Goal: Navigation & Orientation: Find specific page/section

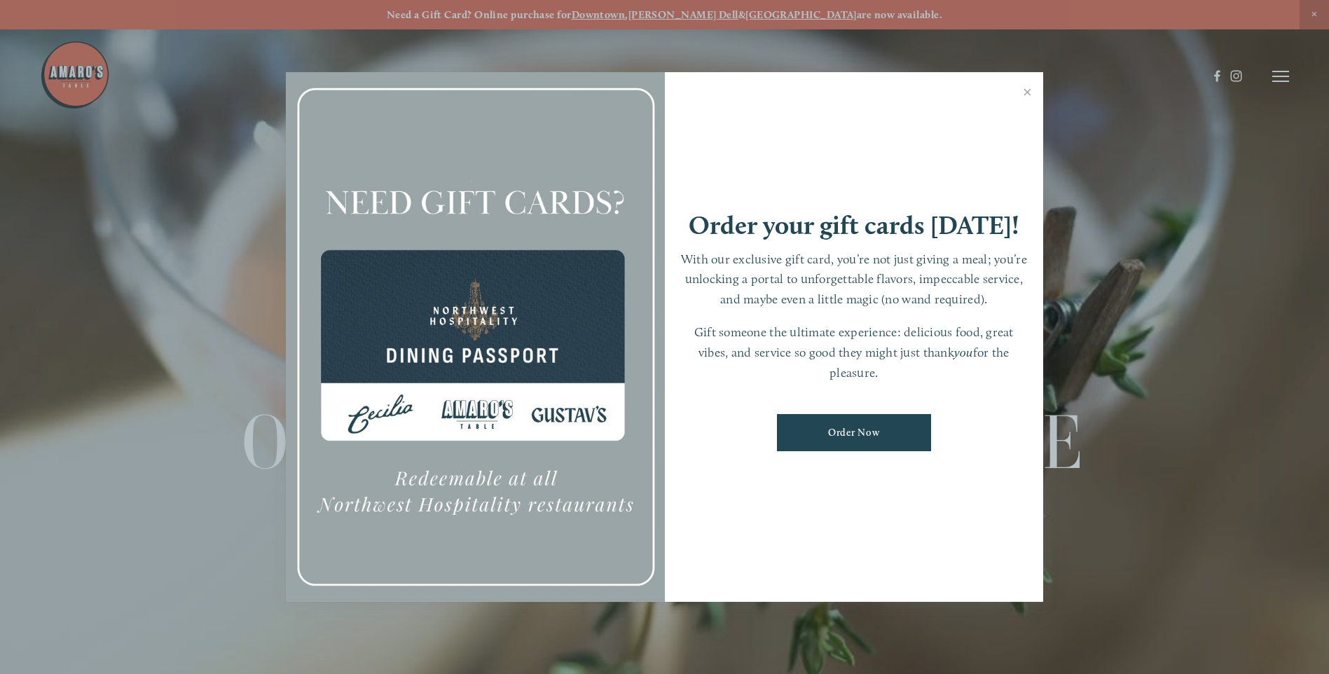
click at [1283, 77] on div at bounding box center [664, 337] width 1329 height 674
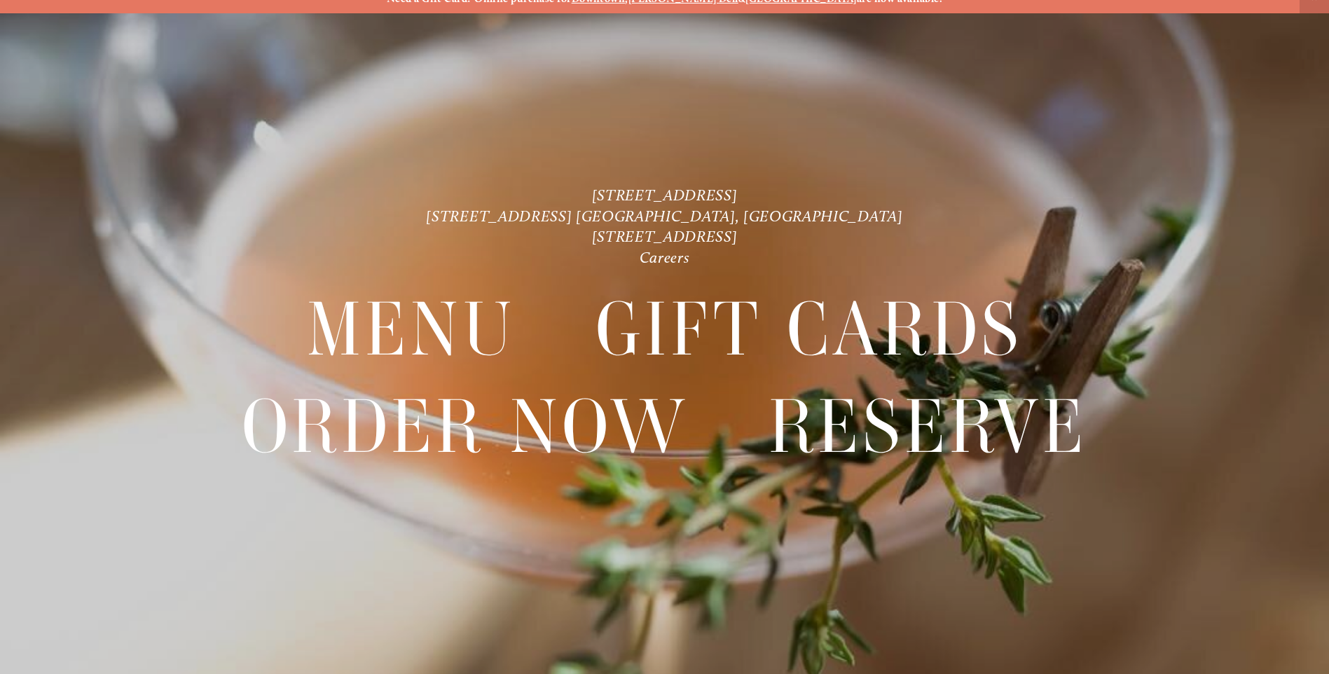
scroll to position [29, 0]
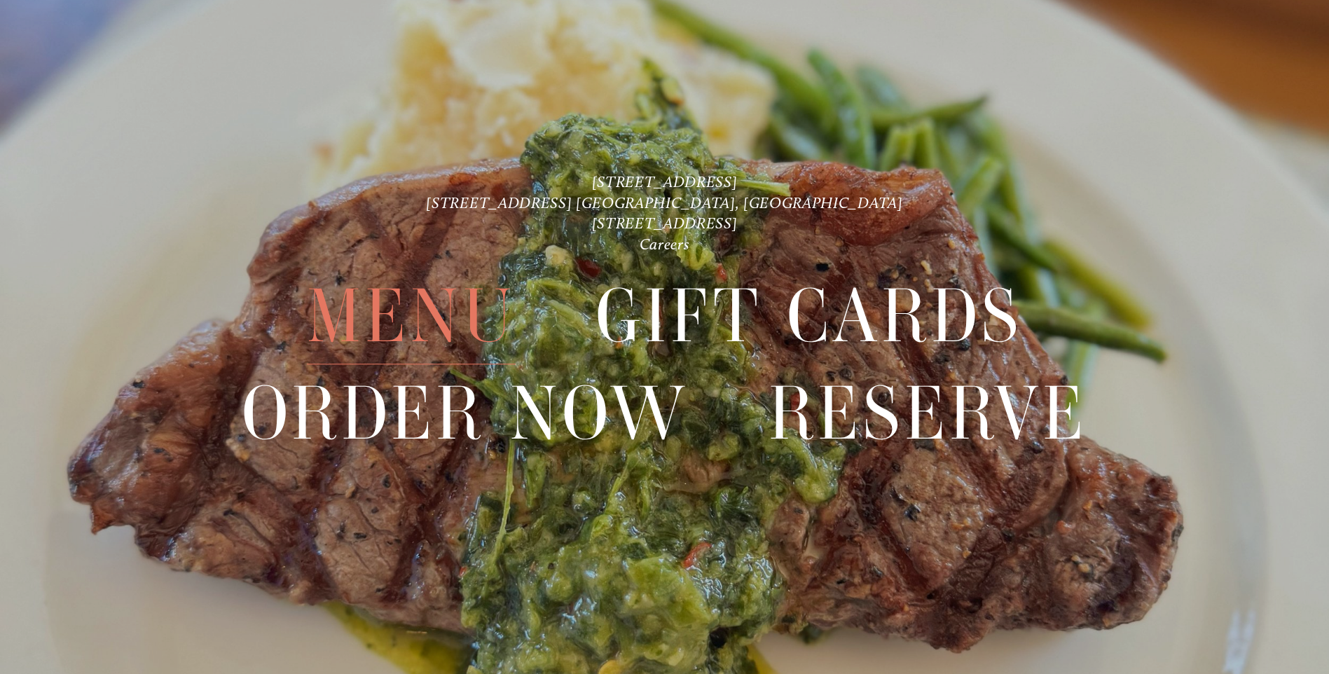
click at [400, 314] on span "Menu" at bounding box center [411, 316] width 209 height 96
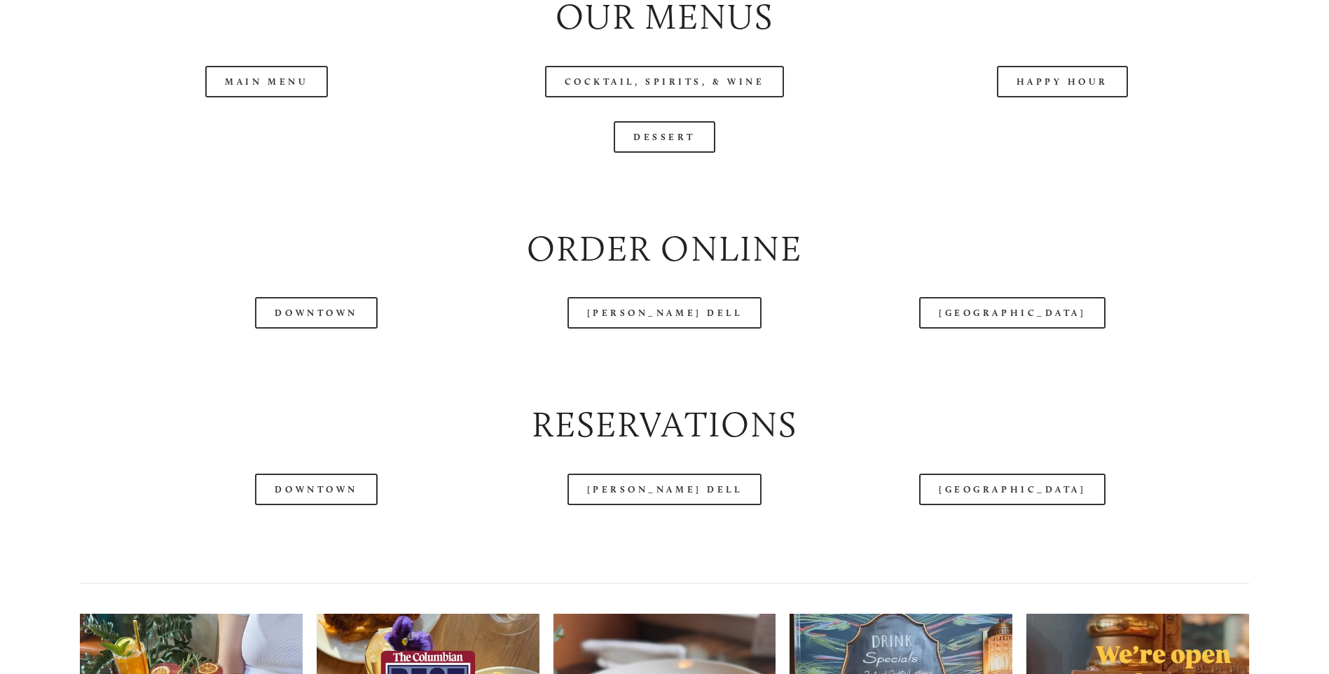
scroll to position [1682, 0]
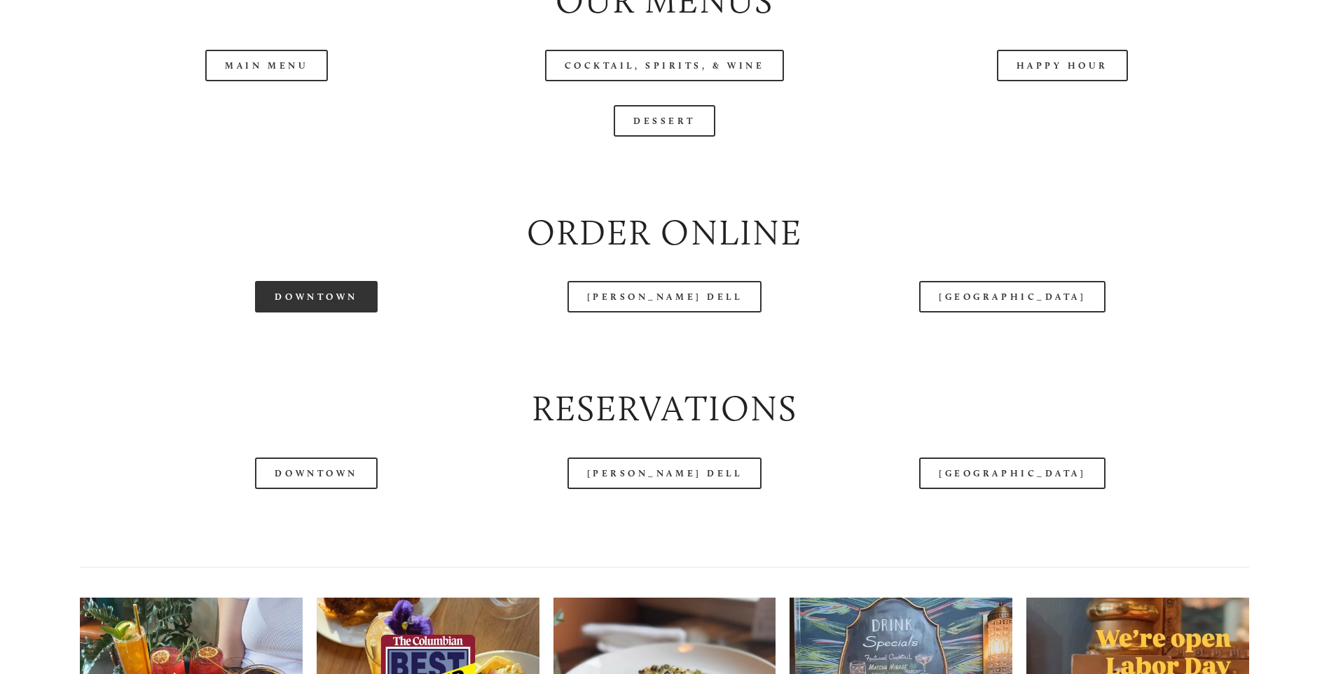
click at [345, 313] on link "Downtown" at bounding box center [316, 297] width 122 height 32
click at [270, 112] on header "Menu Order Now Visit Gallery 0" at bounding box center [664, 41] width 1249 height 153
click at [267, 111] on header "Menu Order Now Visit Gallery 0" at bounding box center [664, 41] width 1249 height 153
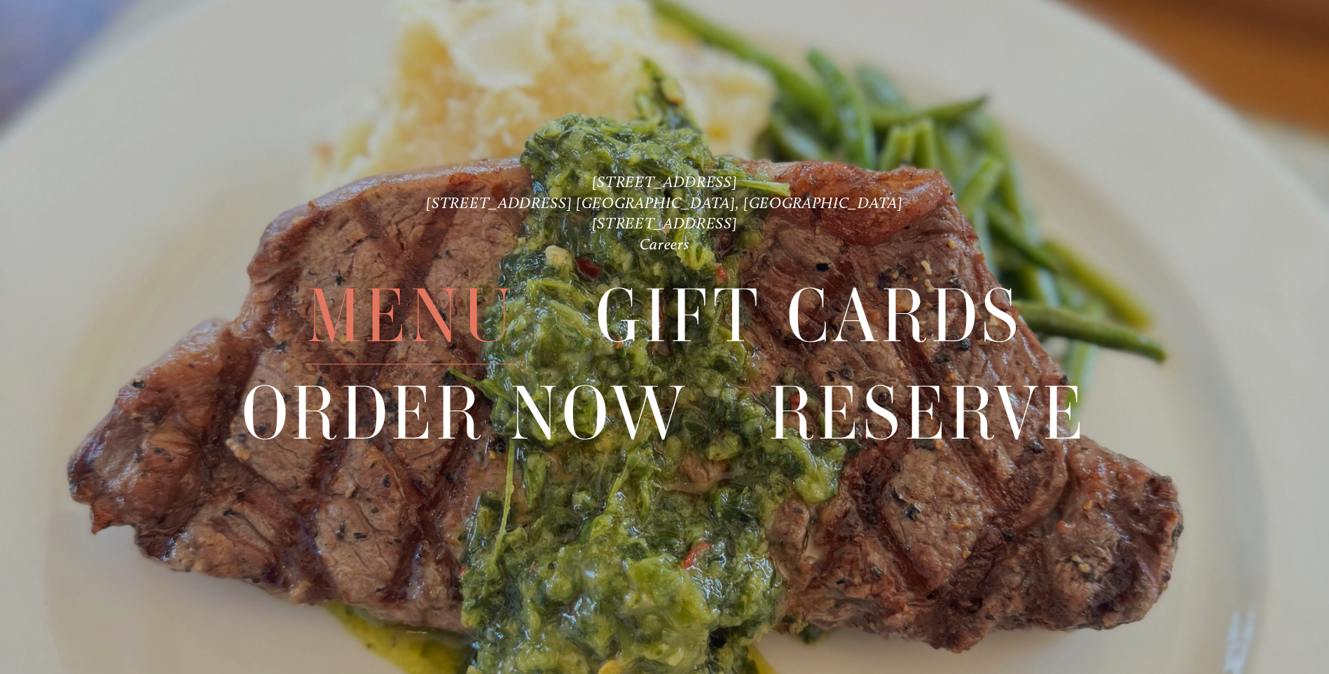
scroll to position [3535, 0]
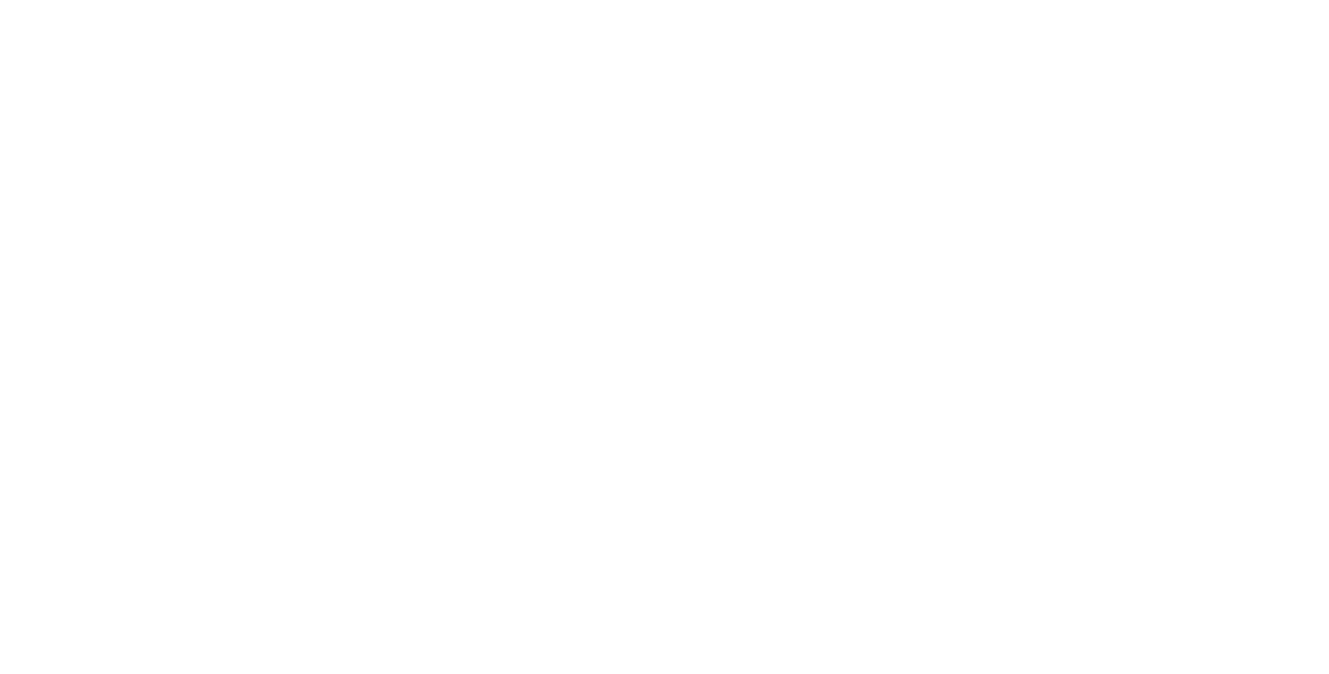
scroll to position [29, 0]
